Goal: Information Seeking & Learning: Learn about a topic

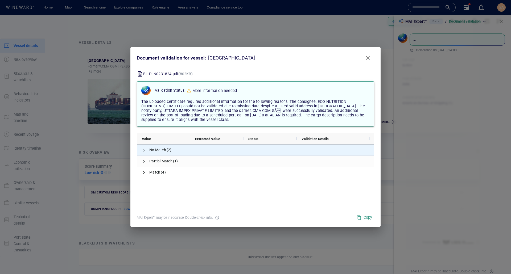
click at [141, 152] on span "No Match (2)" at bounding box center [255, 150] width 237 height 11
click at [143, 151] on span at bounding box center [144, 150] width 4 height 4
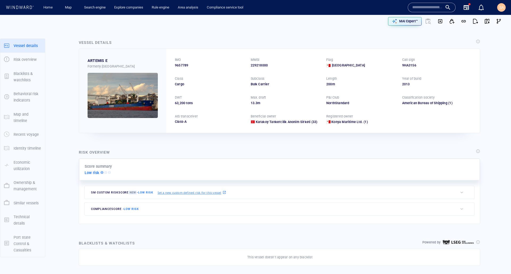
click at [280, 150] on div "Risk overview" at bounding box center [279, 152] width 403 height 9
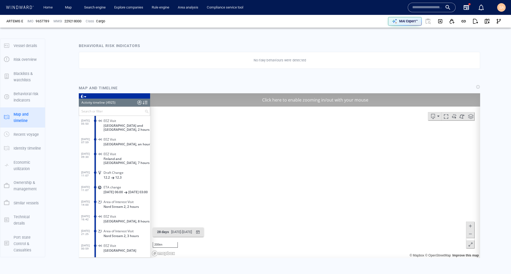
scroll to position [71916, 0]
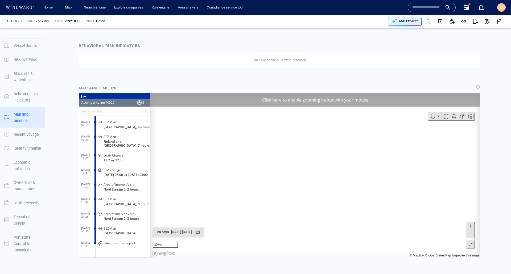
click at [411, 99] on div "Click here to enable zooming in/out with your mouse" at bounding box center [315, 99] width 330 height 13
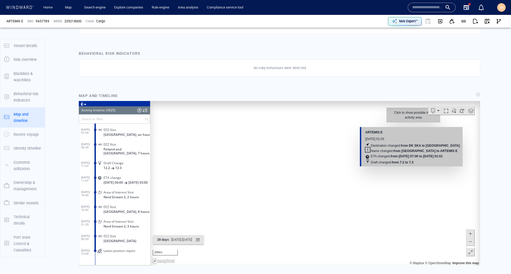
scroll to position [239, 0]
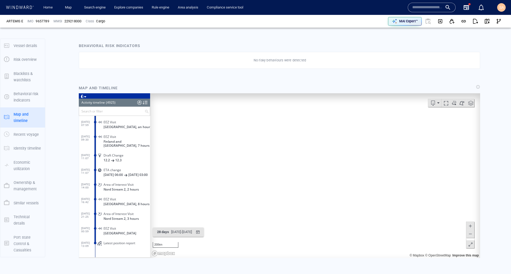
drag, startPoint x: 332, startPoint y: 146, endPoint x: 240, endPoint y: 173, distance: 95.8
click at [240, 173] on canvas "Map" at bounding box center [313, 175] width 326 height 165
drag, startPoint x: 261, startPoint y: 181, endPoint x: 282, endPoint y: 183, distance: 20.8
click at [280, 185] on canvas "Map" at bounding box center [313, 175] width 326 height 165
drag, startPoint x: 277, startPoint y: 152, endPoint x: 287, endPoint y: 230, distance: 79.3
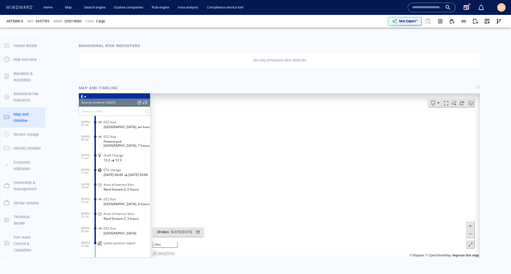
click at [287, 230] on canvas "Map" at bounding box center [313, 175] width 326 height 165
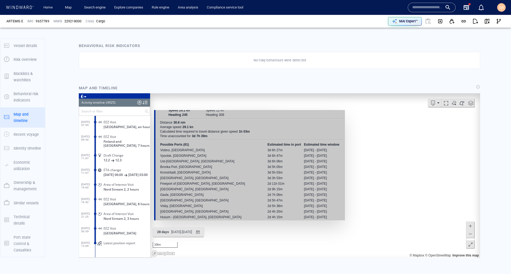
scroll to position [0, 0]
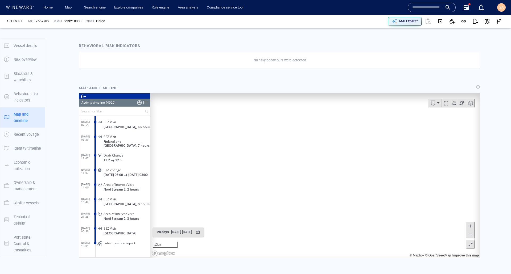
click at [467, 105] on span at bounding box center [470, 103] width 8 height 8
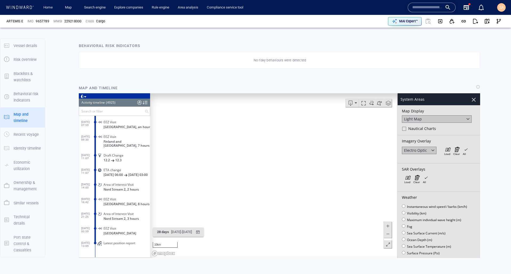
scroll to position [80, 0]
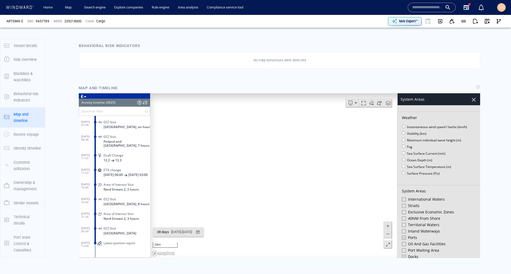
click at [402, 226] on div at bounding box center [404, 225] width 4 height 4
click at [402, 211] on div at bounding box center [404, 212] width 4 height 4
drag, startPoint x: 335, startPoint y: 152, endPoint x: 342, endPoint y: 191, distance: 40.2
click at [342, 191] on canvas "Map" at bounding box center [313, 175] width 326 height 165
click at [470, 101] on div at bounding box center [473, 99] width 9 height 9
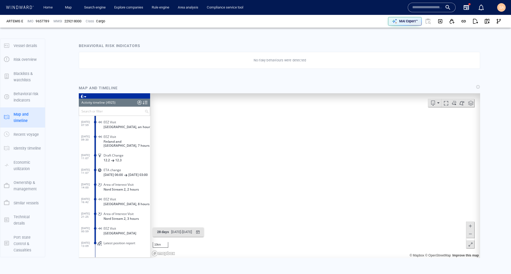
drag, startPoint x: 330, startPoint y: 193, endPoint x: 306, endPoint y: 233, distance: 47.3
click at [306, 233] on canvas "Map" at bounding box center [313, 175] width 326 height 165
drag, startPoint x: 327, startPoint y: 168, endPoint x: 309, endPoint y: 228, distance: 63.1
click at [309, 228] on canvas "Map" at bounding box center [313, 175] width 326 height 165
drag, startPoint x: 328, startPoint y: 213, endPoint x: 306, endPoint y: 175, distance: 43.6
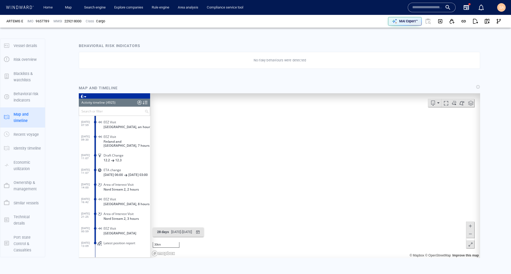
click at [306, 175] on canvas "Map" at bounding box center [313, 175] width 326 height 165
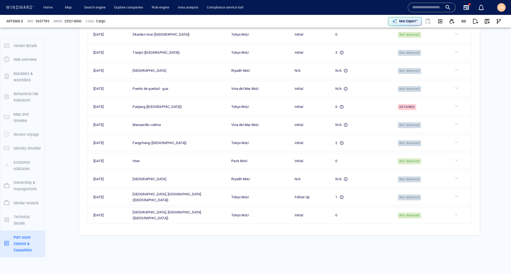
scroll to position [1644, 0]
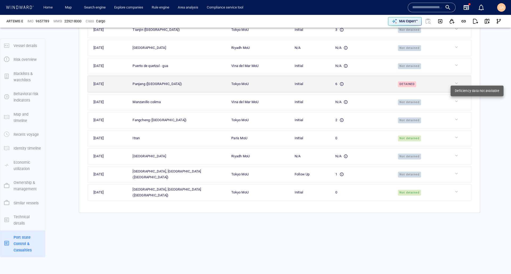
click at [456, 84] on div at bounding box center [461, 83] width 16 height 5
click at [450, 84] on td at bounding box center [459, 84] width 23 height 16
click at [453, 83] on div at bounding box center [461, 83] width 16 height 5
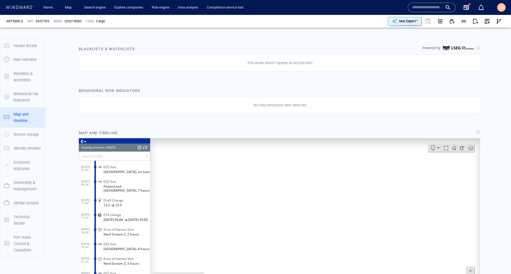
scroll to position [0, 0]
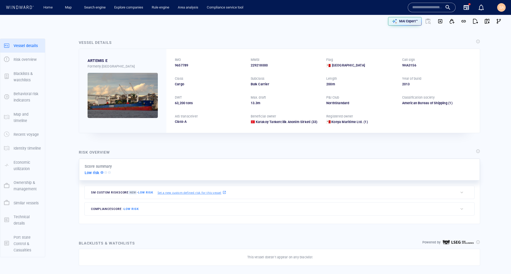
drag, startPoint x: 472, startPoint y: 210, endPoint x: 466, endPoint y: 209, distance: 6.1
click at [470, 210] on div "compliance score - Low risk sanctions & screening indicators List & registry Sa…" at bounding box center [279, 209] width 401 height 16
click at [459, 209] on div "button" at bounding box center [461, 208] width 5 height 5
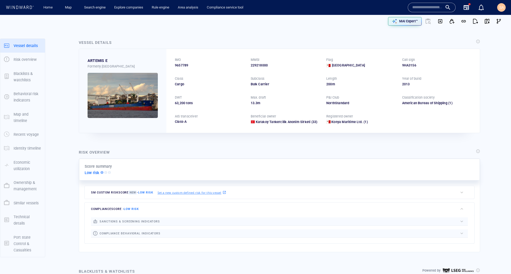
click at [459, 194] on div "button" at bounding box center [461, 192] width 5 height 5
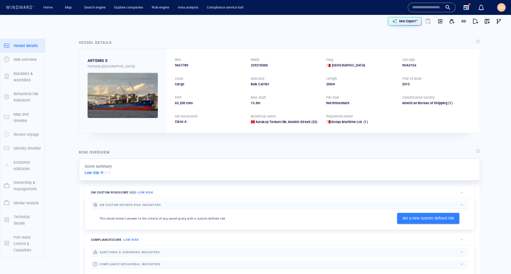
scroll to position [160, 0]
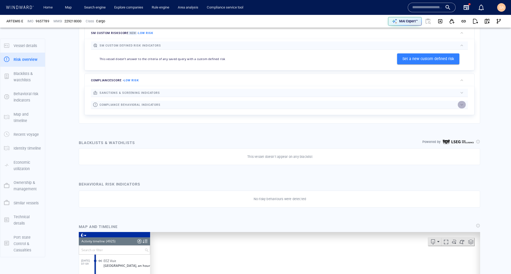
click at [459, 103] on div "button" at bounding box center [461, 104] width 5 height 5
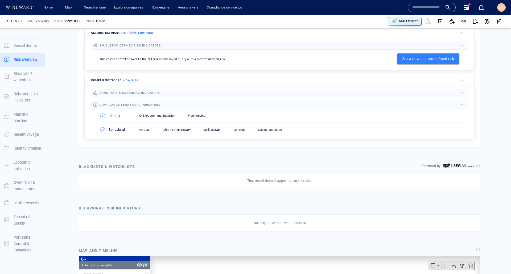
click at [459, 93] on div "button" at bounding box center [461, 92] width 5 height 5
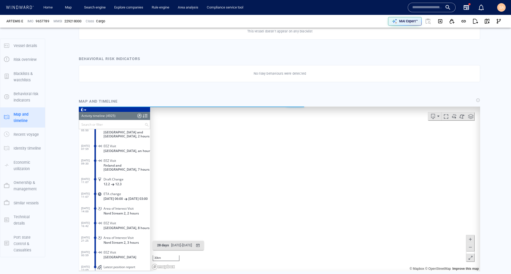
scroll to position [71916, 0]
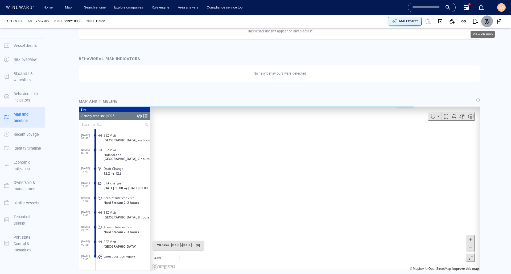
click at [484, 23] on span "button" at bounding box center [486, 21] width 5 height 5
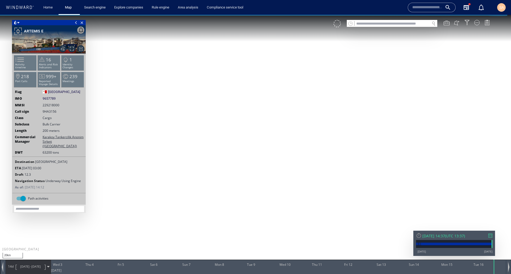
drag, startPoint x: 236, startPoint y: 175, endPoint x: 219, endPoint y: 226, distance: 53.8
click at [219, 226] on canvas "Map" at bounding box center [255, 142] width 511 height 254
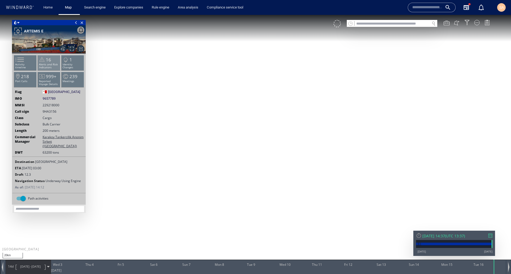
click at [40, 64] on p "Alerts and Risk Indicators" at bounding box center [49, 66] width 23 height 6
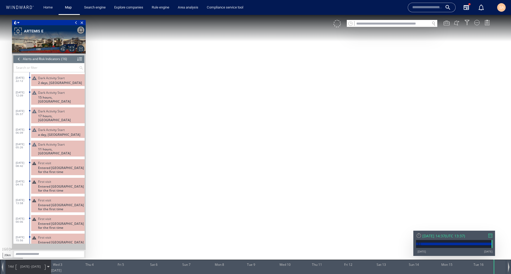
scroll to position [93, 0]
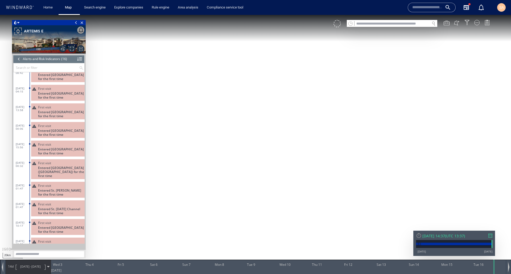
click at [18, 59] on div at bounding box center [19, 59] width 6 height 8
